Goal: Transaction & Acquisition: Purchase product/service

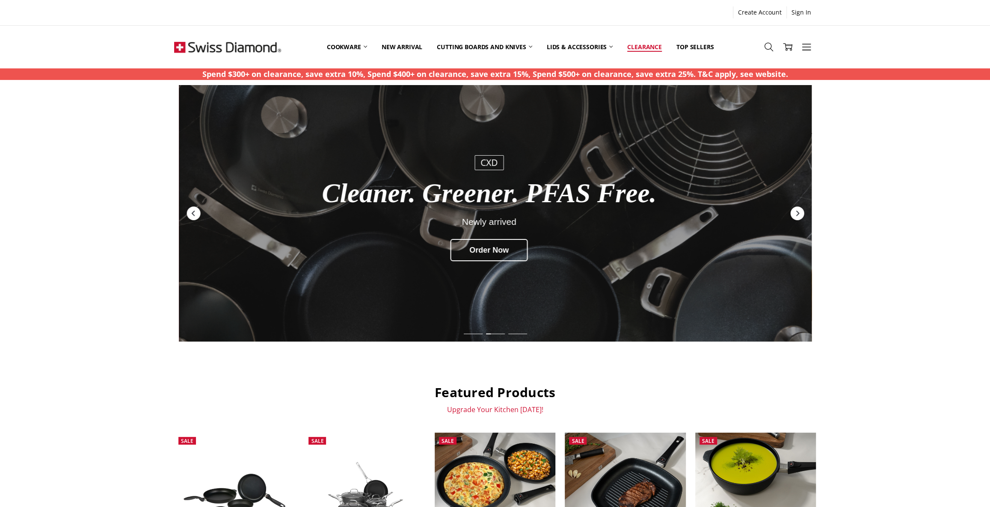
click at [640, 44] on link "Clearance" at bounding box center [644, 47] width 49 height 38
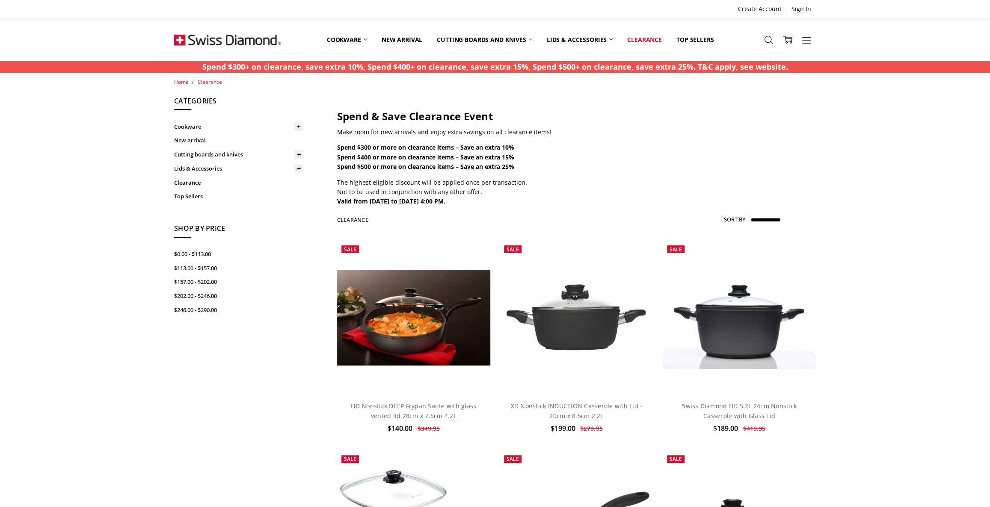
click at [227, 31] on img at bounding box center [227, 39] width 107 height 43
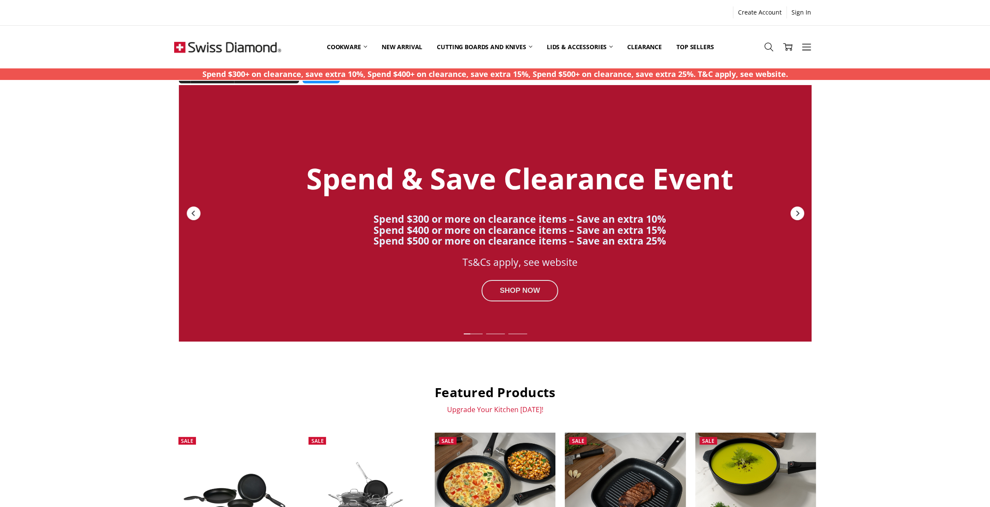
click at [520, 284] on div "SHOP NOW" at bounding box center [519, 290] width 77 height 21
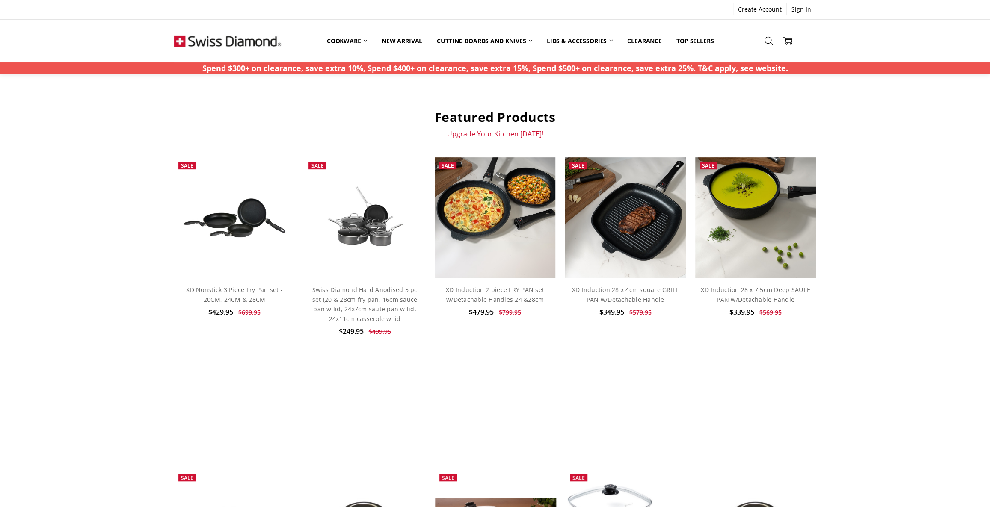
scroll to position [272, 0]
